Goal: Task Accomplishment & Management: Use online tool/utility

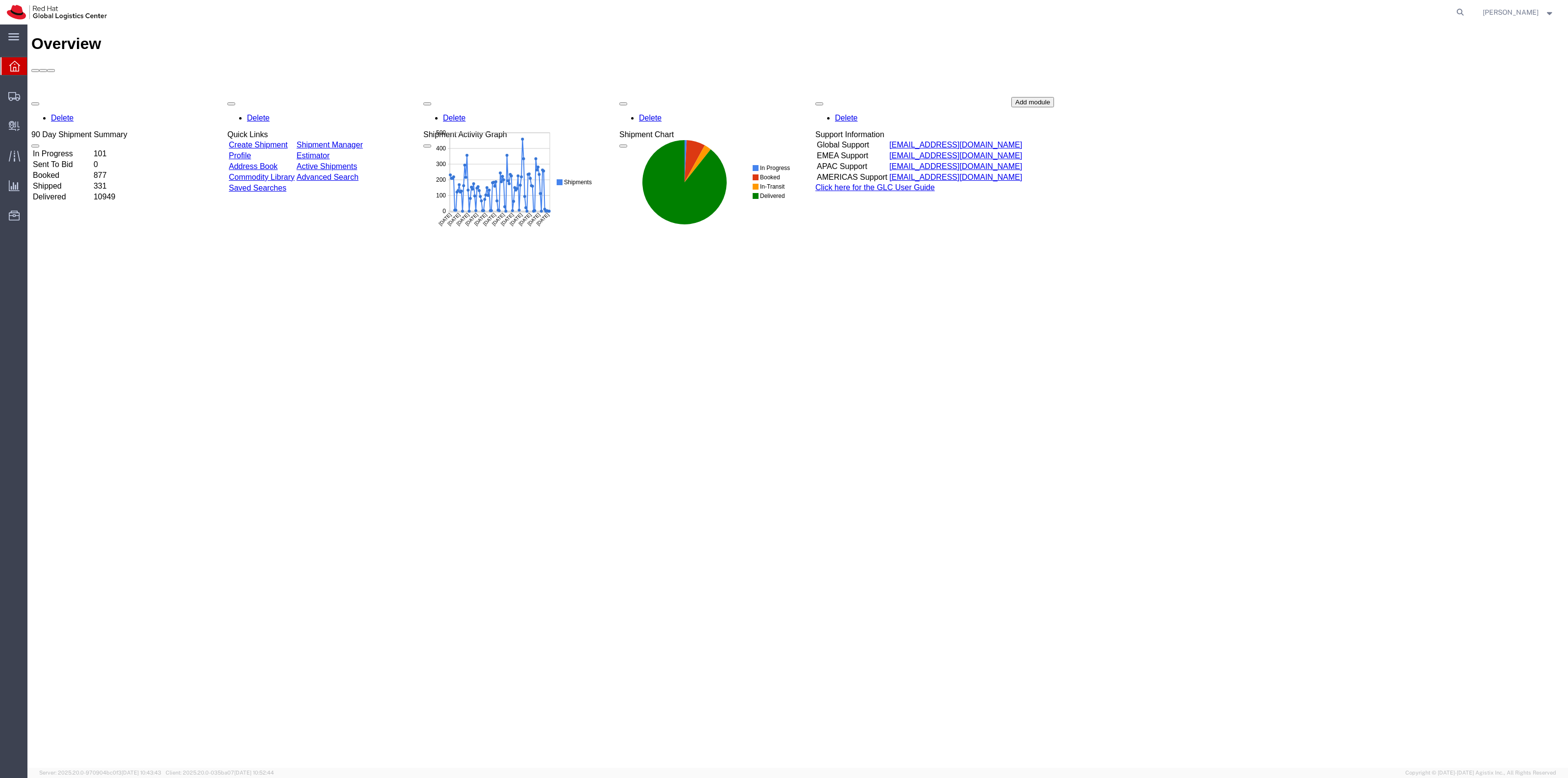
click at [1481, 8] on nav "[PERSON_NAME]" at bounding box center [787, 12] width 1561 height 24
click at [1467, 10] on icon at bounding box center [1460, 12] width 14 height 14
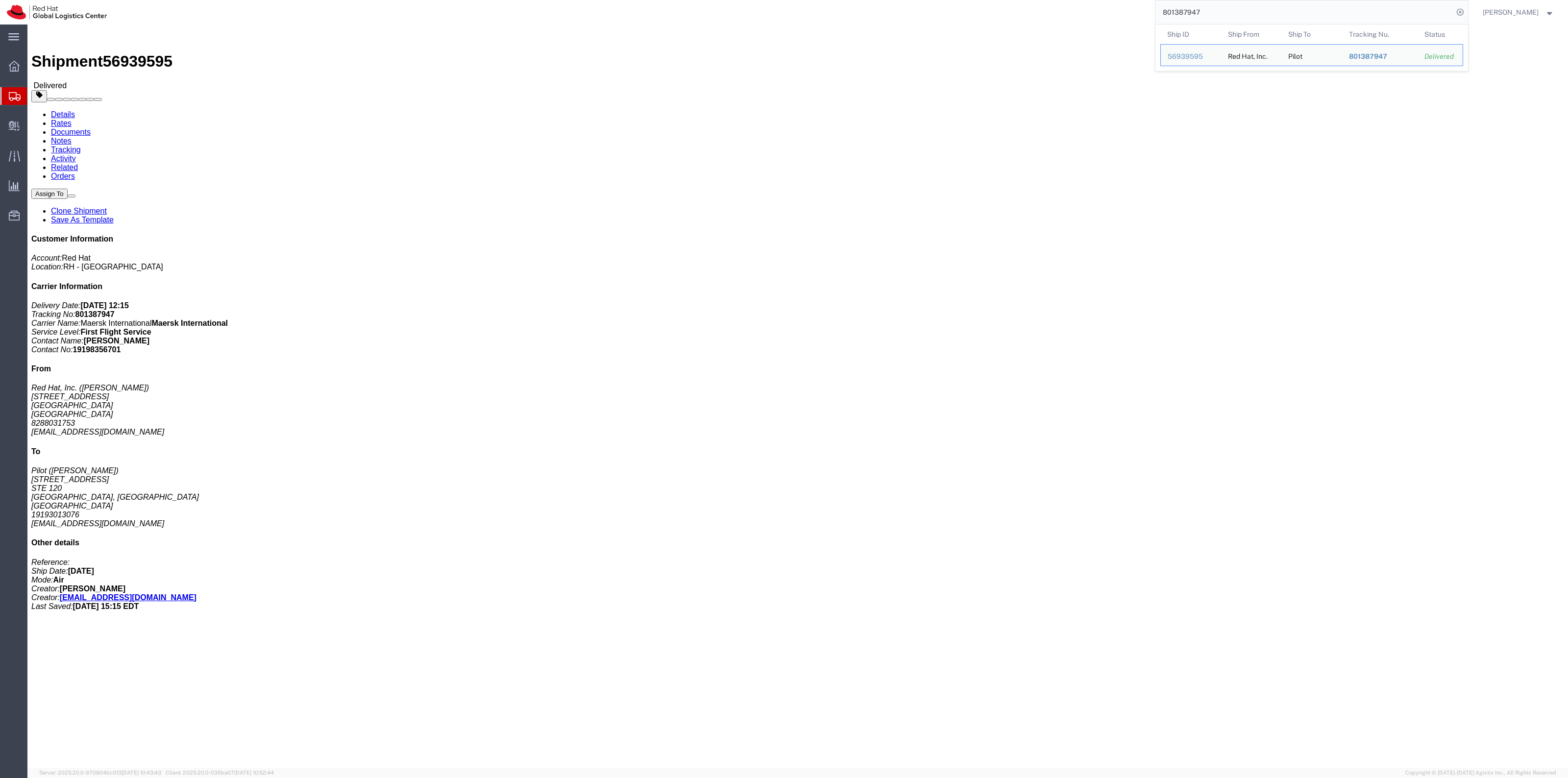
drag, startPoint x: 1223, startPoint y: 15, endPoint x: 1073, endPoint y: -1, distance: 150.9
click at [1073, 0] on html "main_menu Created with Sketch. Collapse Menu Overview Shipments Shipment Manage…" at bounding box center [784, 389] width 1568 height 778
paste input "5"
type input "801387945"
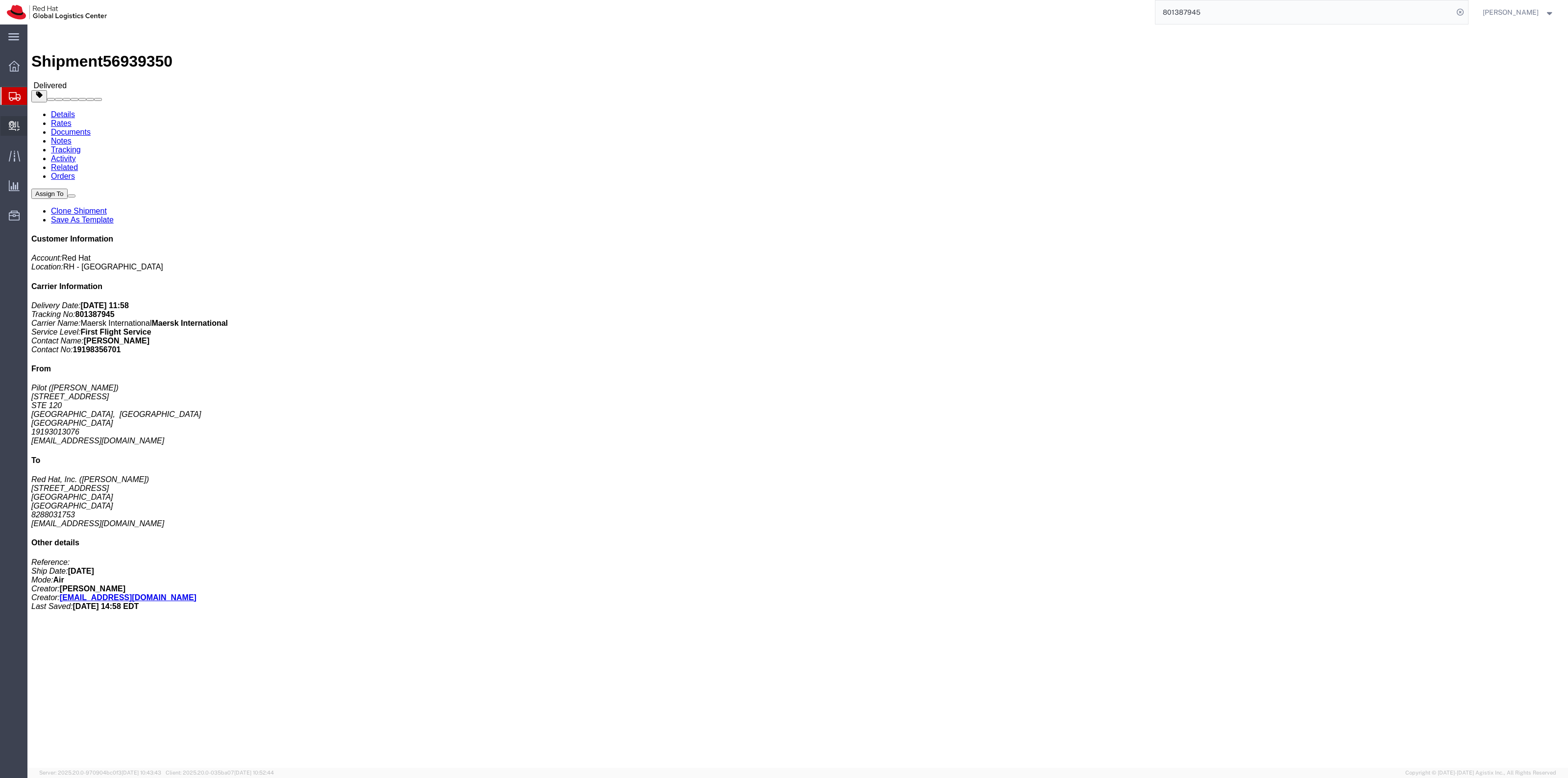
click at [0, 0] on link "Create Delivery" at bounding box center [0, 0] width 0 height 0
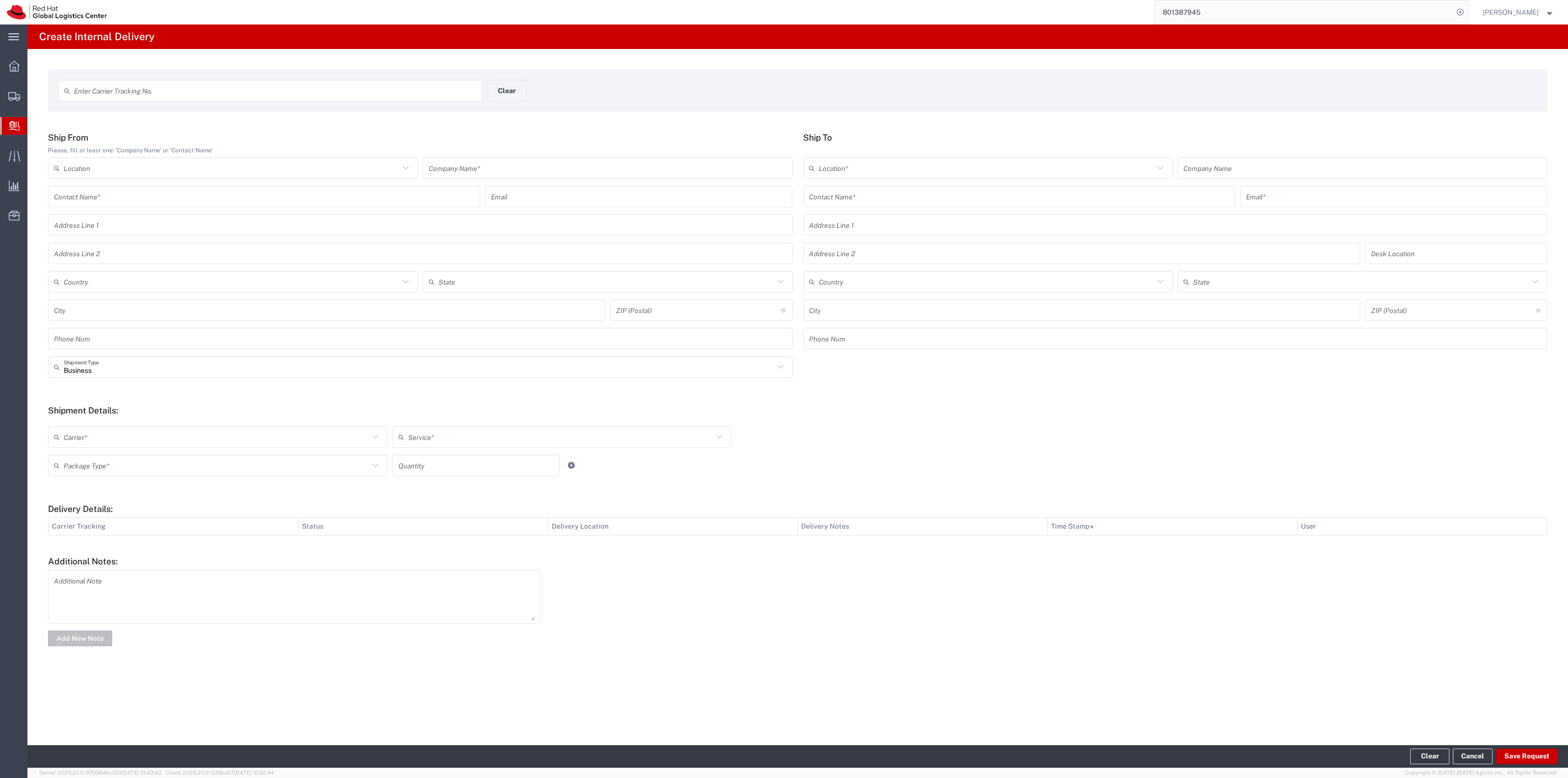
click at [124, 94] on input "text" at bounding box center [275, 91] width 402 height 17
type input "56994809"
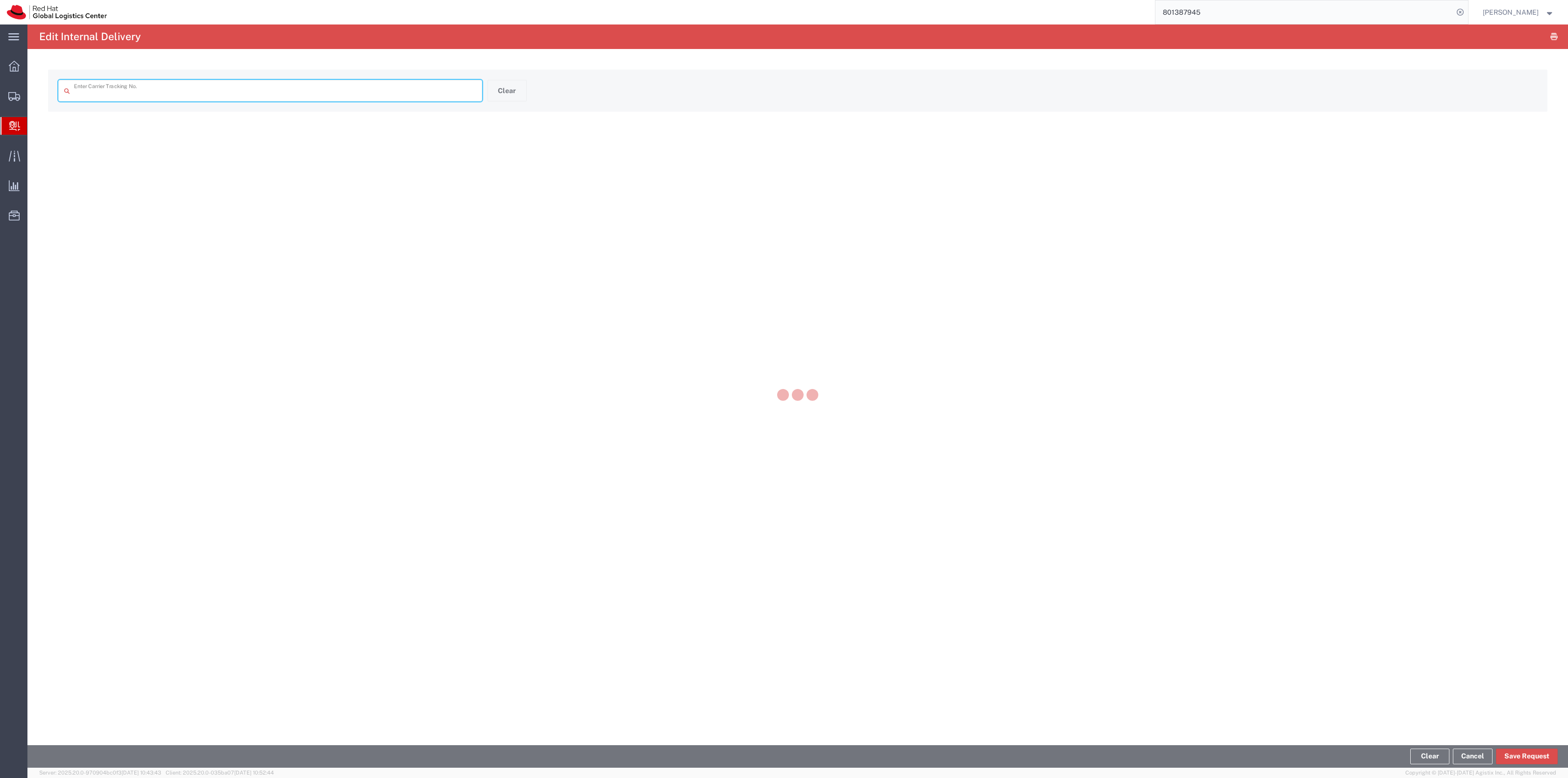
type input "56994809"
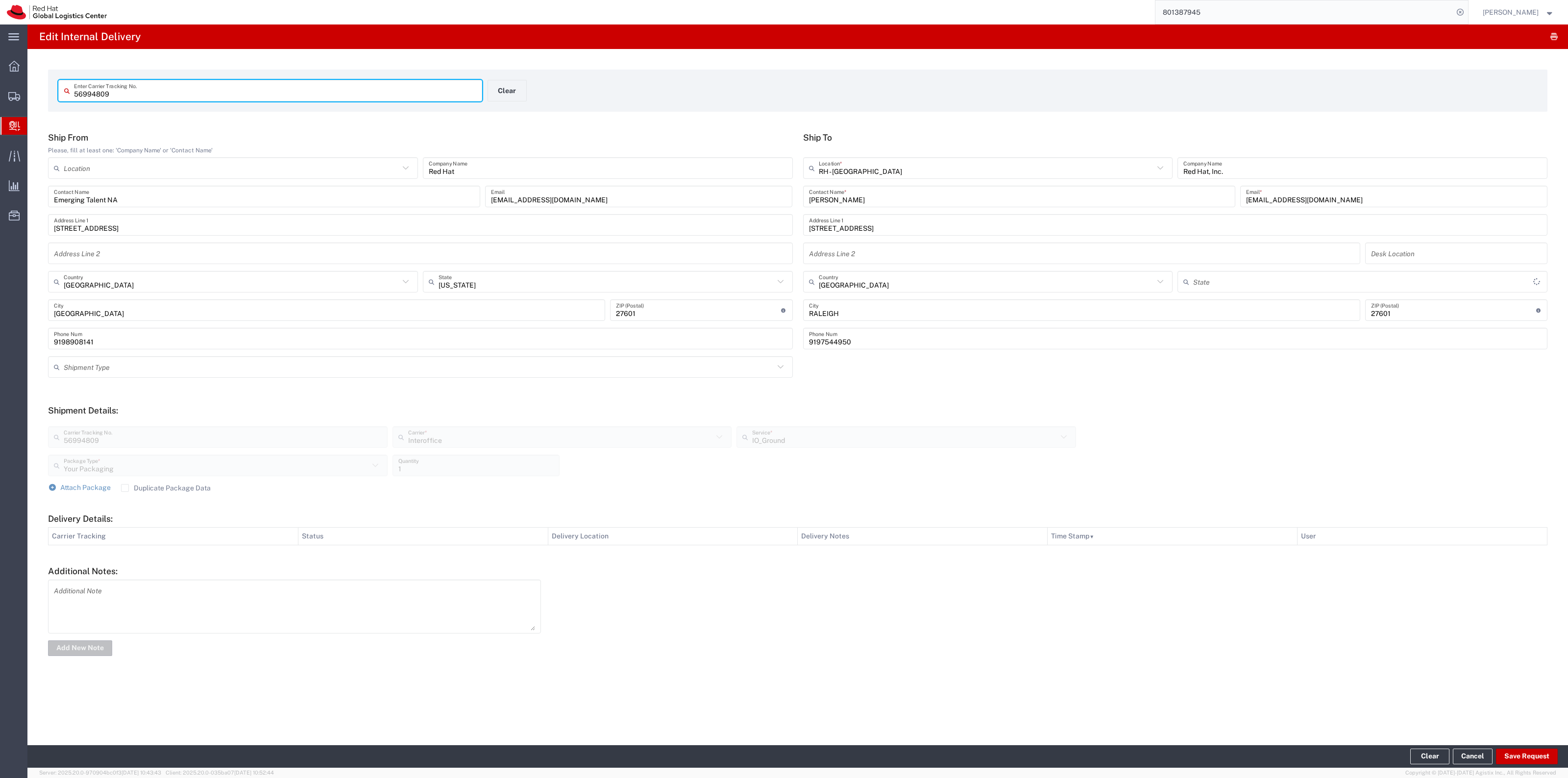
type input "[US_STATE]"
click at [1517, 757] on button "Save Request" at bounding box center [1527, 757] width 61 height 16
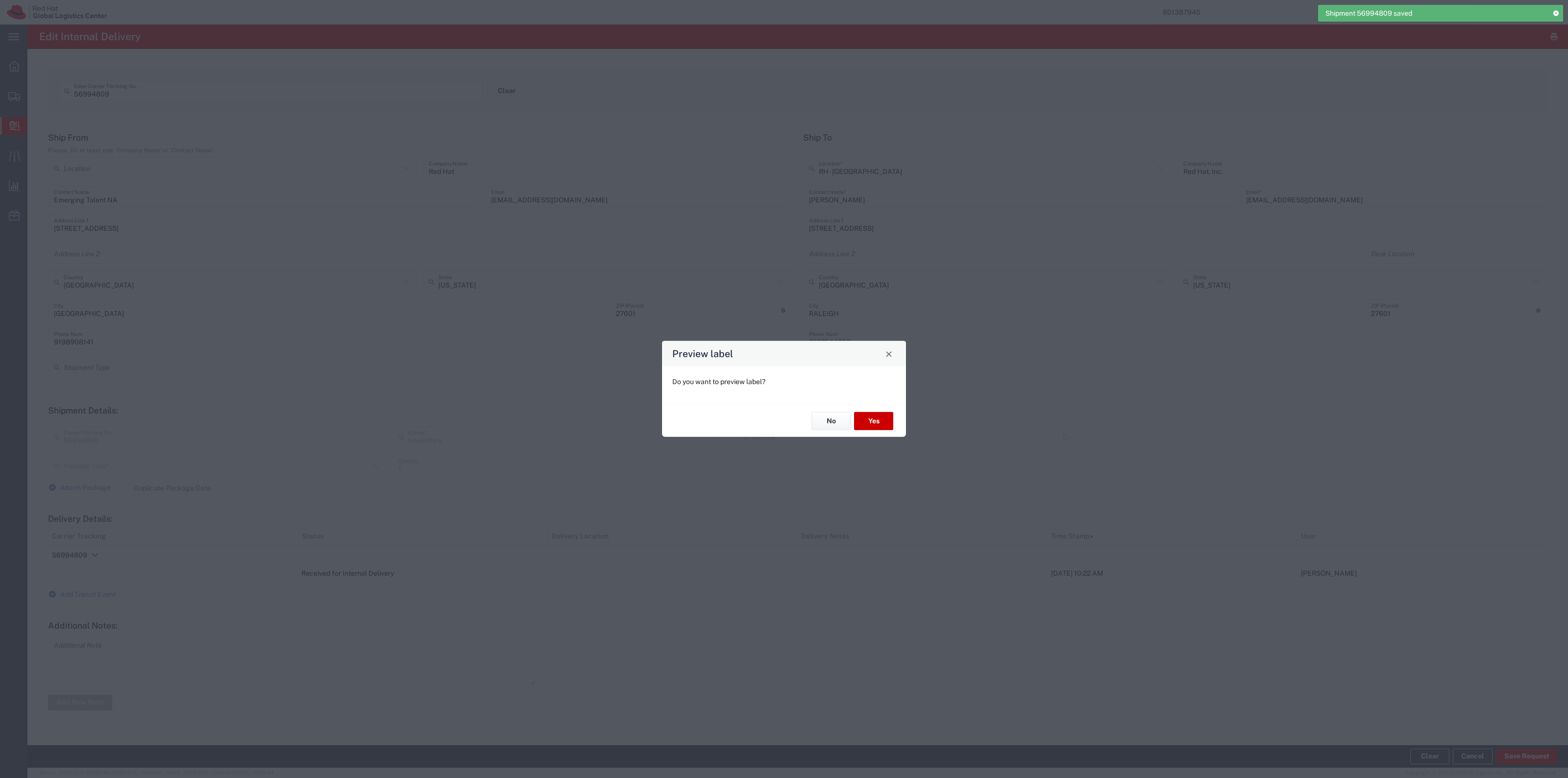
type input "Your Packaging"
type input "IO_Ground"
click at [822, 418] on button "No" at bounding box center [831, 421] width 39 height 18
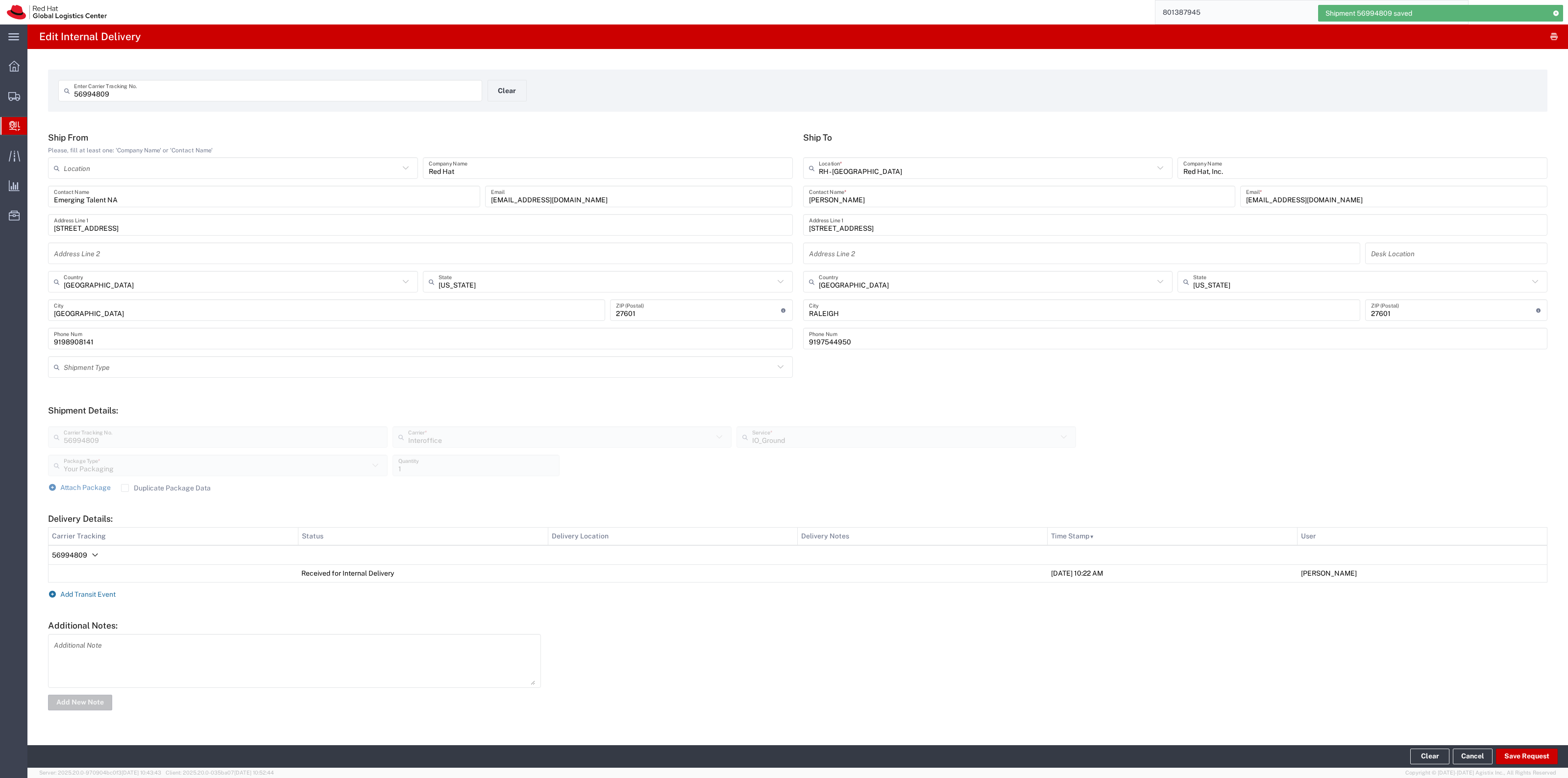
click at [92, 593] on span "Add Transit Event" at bounding box center [88, 594] width 55 height 8
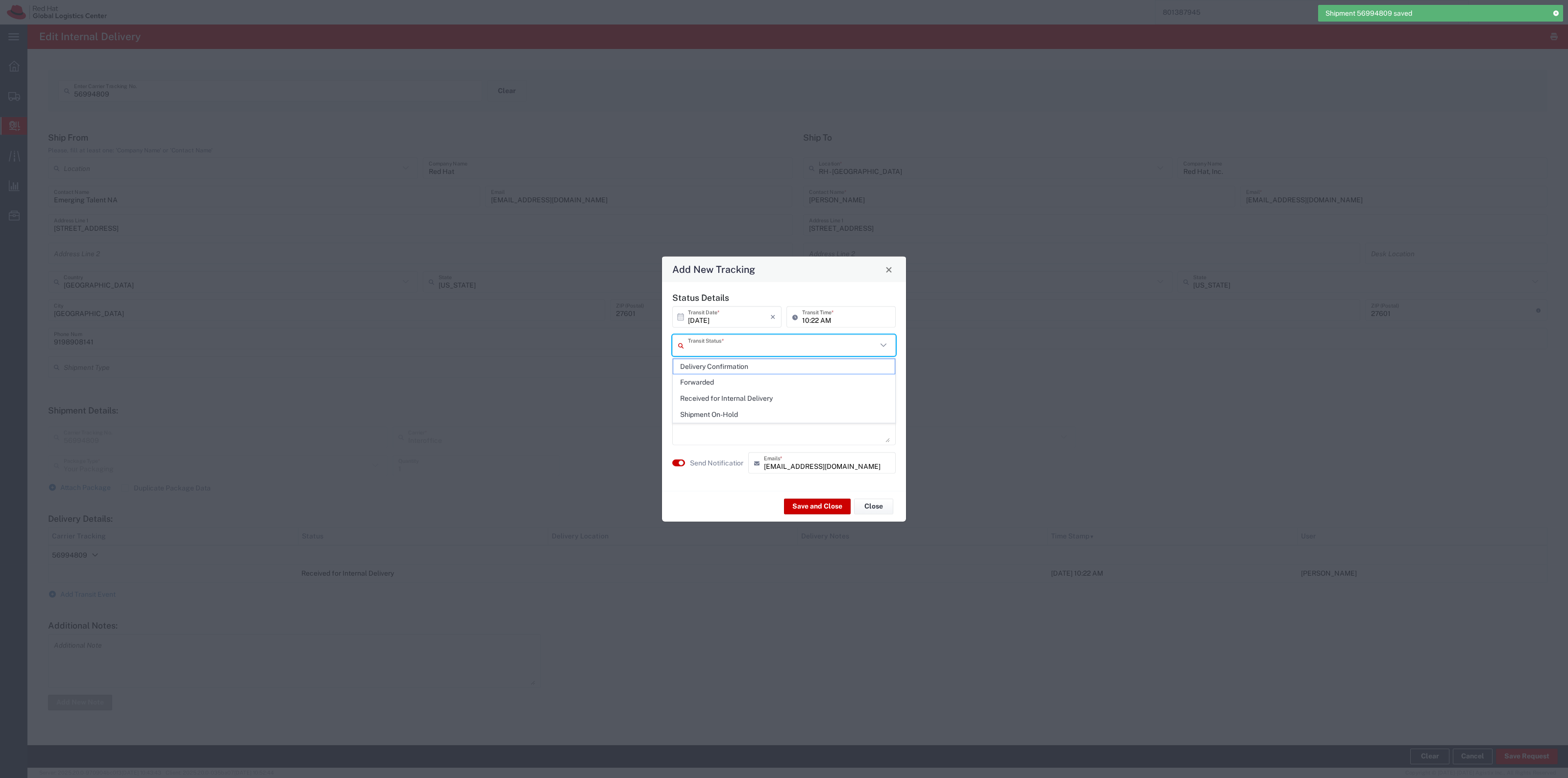
click at [827, 338] on input "text" at bounding box center [782, 345] width 189 height 17
click at [765, 371] on span "Delivery Confirmation" at bounding box center [784, 366] width 222 height 15
type input "Delivery Confirmation"
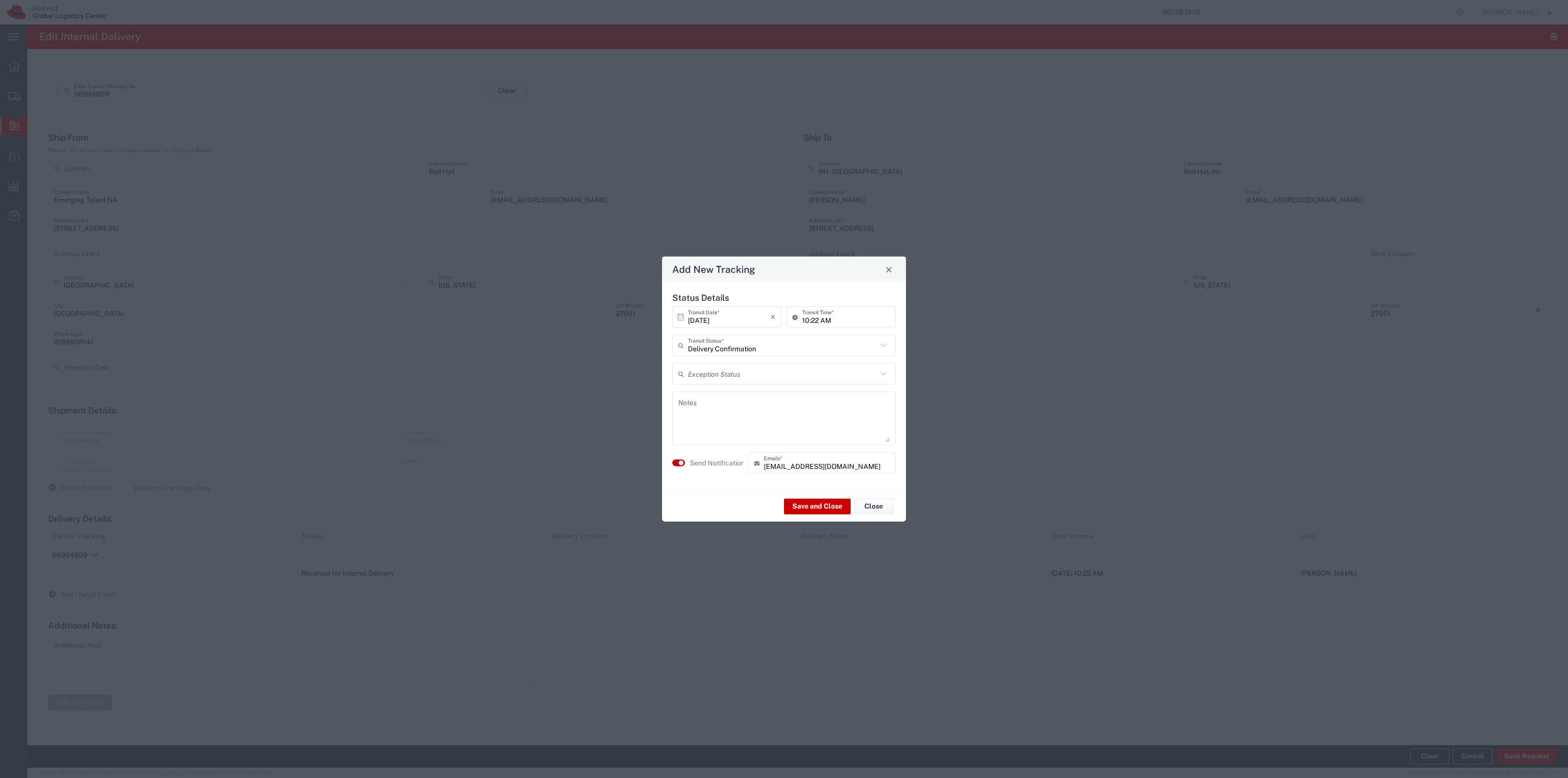
drag, startPoint x: 709, startPoint y: 447, endPoint x: 710, endPoint y: 455, distance: 8.1
click at [709, 449] on div "Status Details [DATE] × Transit Date * Cancel Apply 10:22 AM Transit Time * Del…" at bounding box center [784, 387] width 234 height 188
click at [710, 456] on agx-switch-control "Send Notification" at bounding box center [707, 463] width 76 height 21
click at [714, 458] on label "Send Notification" at bounding box center [717, 463] width 55 height 10
drag, startPoint x: 777, startPoint y: 495, endPoint x: 789, endPoint y: 499, distance: 12.6
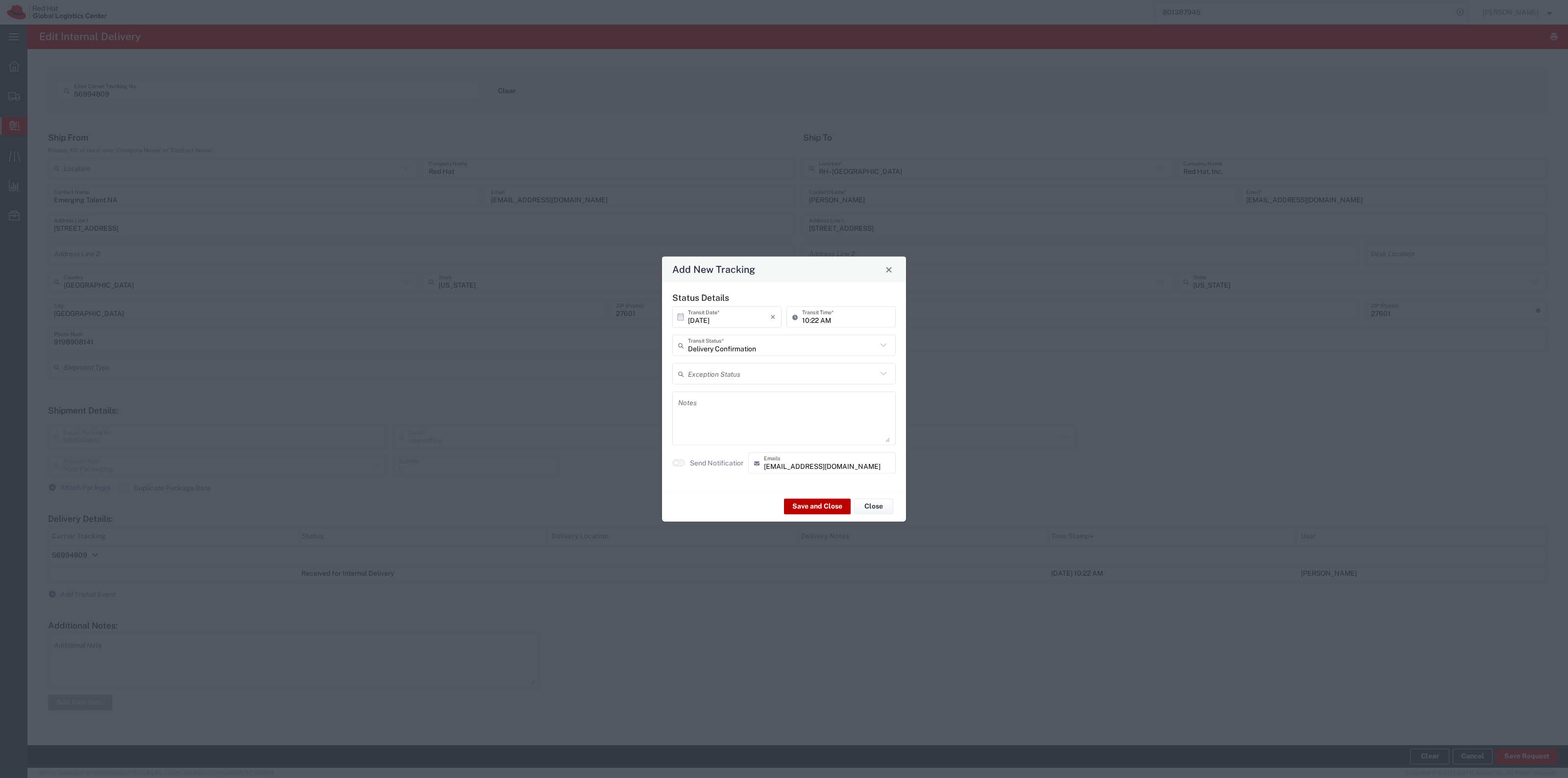
click at [778, 495] on div "Save and Close Close" at bounding box center [784, 506] width 244 height 31
click at [789, 499] on button "Save and Close" at bounding box center [817, 506] width 66 height 16
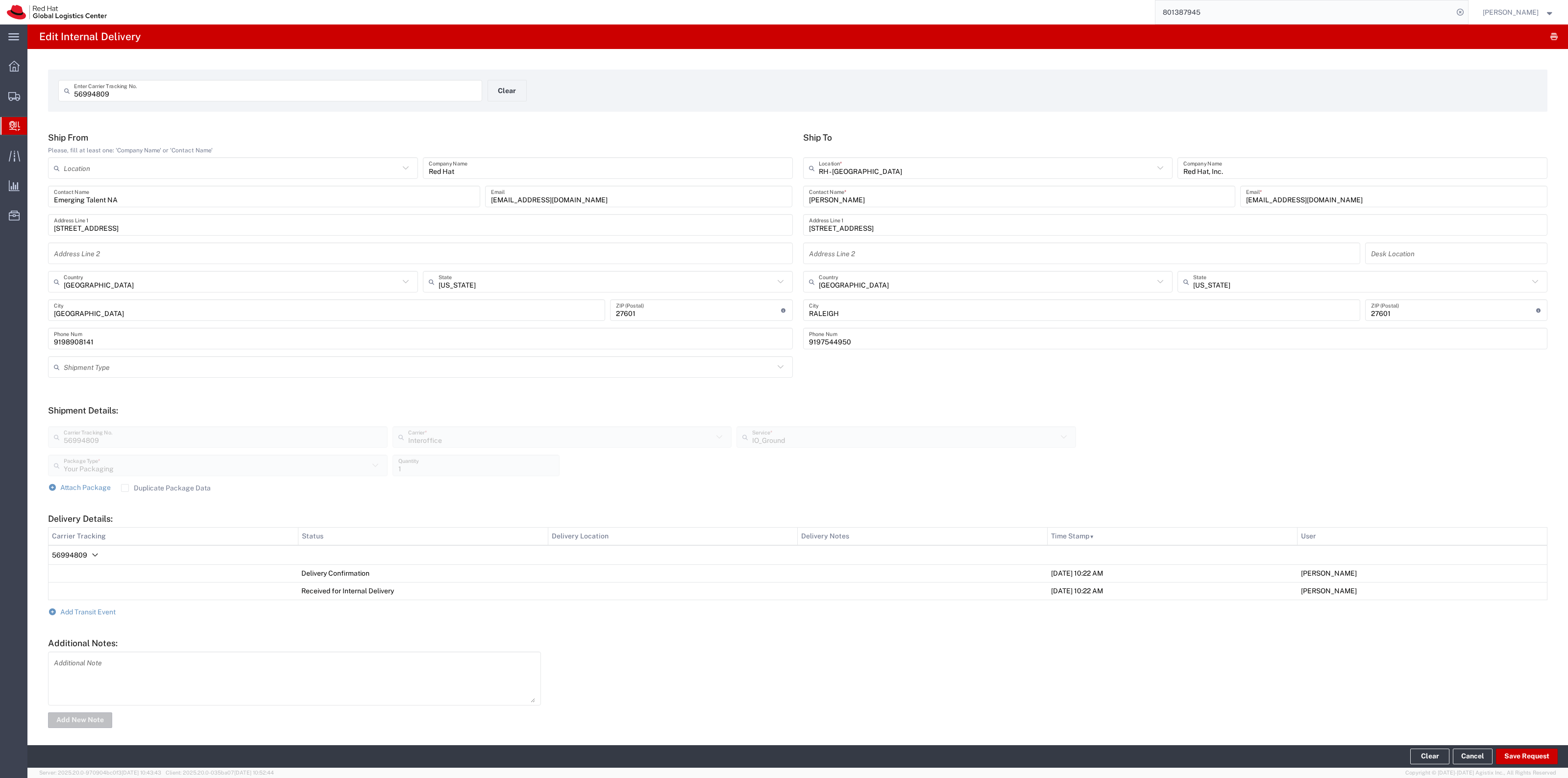
click at [491, 79] on form "56994809 Enter Carrier Tracking No. Clear" at bounding box center [797, 90] width 1499 height 42
click at [495, 84] on button "Clear" at bounding box center [507, 90] width 39 height 21
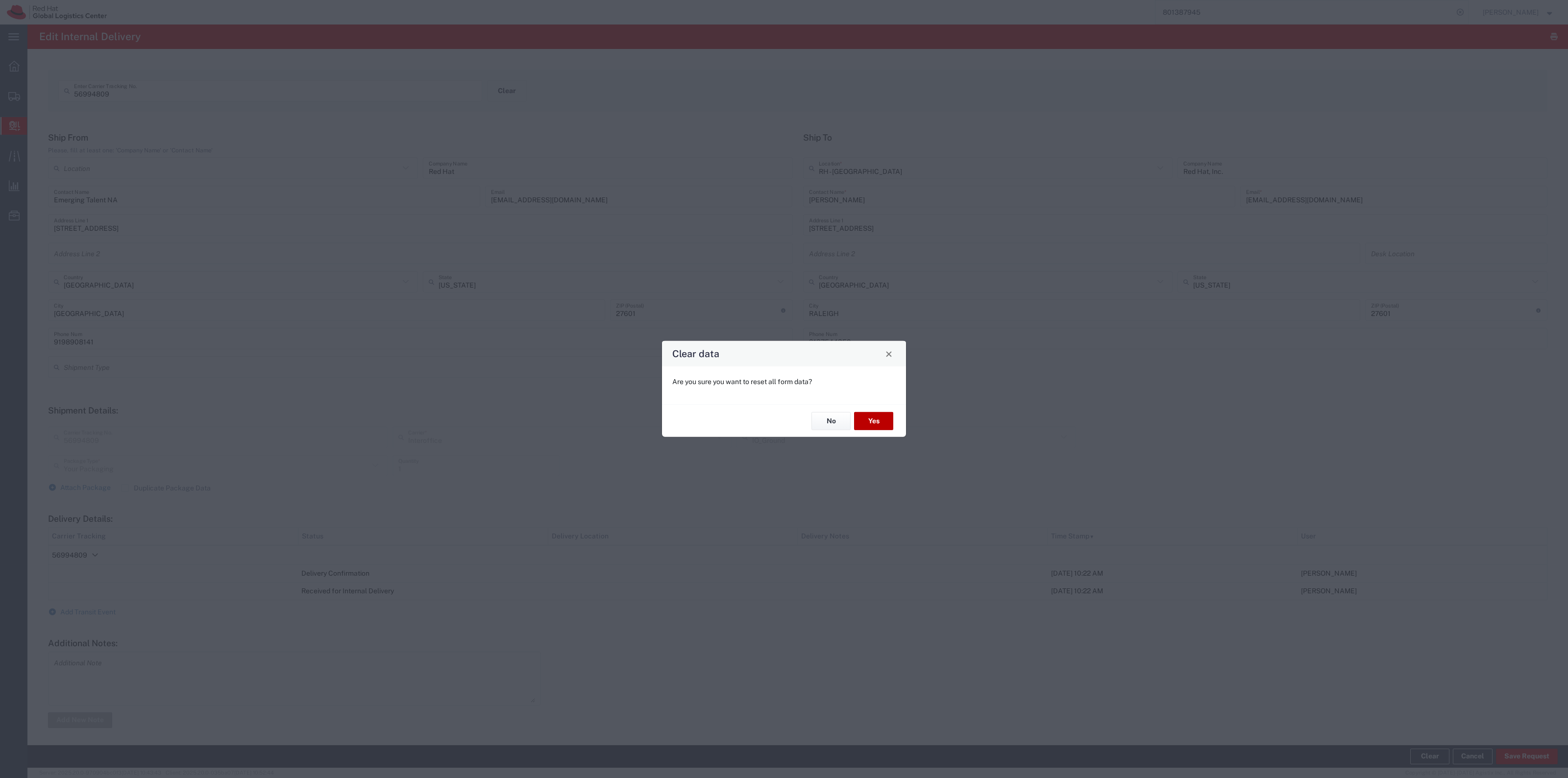
click at [858, 419] on button "Yes" at bounding box center [873, 421] width 39 height 18
